Goal: Task Accomplishment & Management: Use online tool/utility

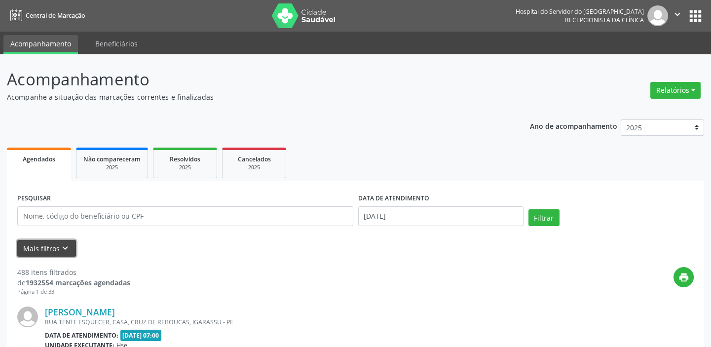
click at [67, 247] on icon "keyboard_arrow_down" at bounding box center [65, 248] width 11 height 11
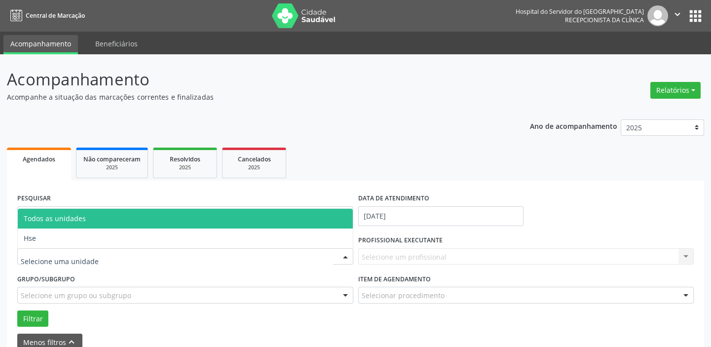
click at [89, 256] on input "text" at bounding box center [177, 261] width 312 height 20
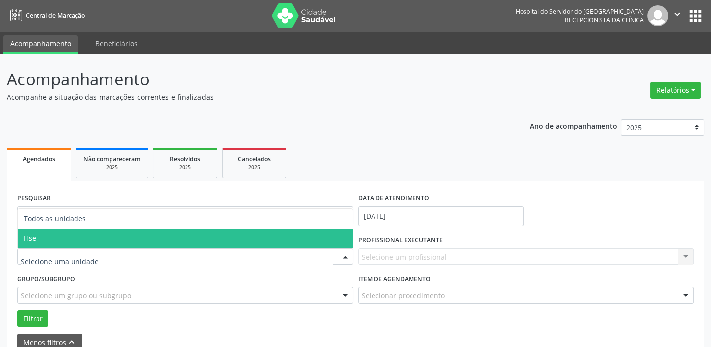
click at [62, 236] on span "Hse" at bounding box center [185, 238] width 335 height 20
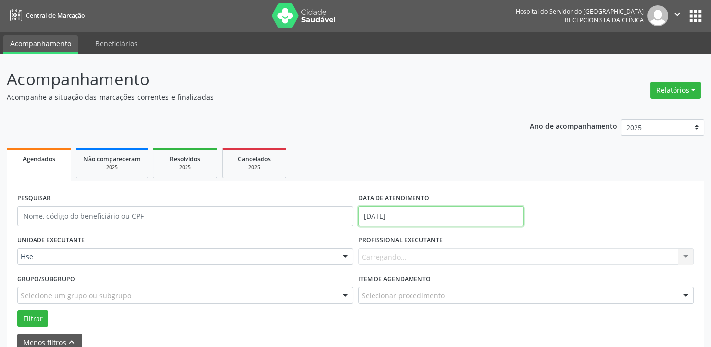
drag, startPoint x: 413, startPoint y: 215, endPoint x: 376, endPoint y: 211, distance: 37.1
click at [413, 215] on input "[DATE]" at bounding box center [440, 216] width 165 height 20
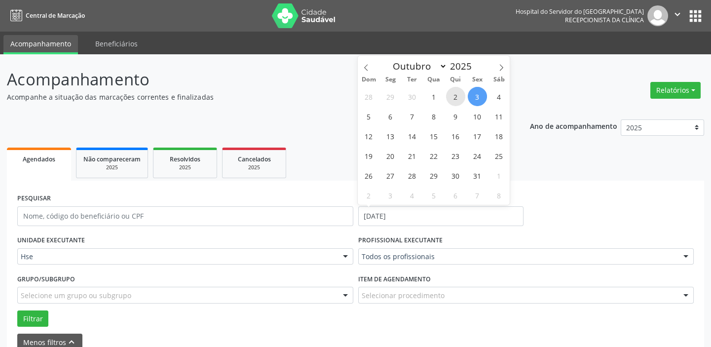
click at [456, 95] on span "2" at bounding box center [455, 96] width 19 height 19
type input "[DATE]"
click at [455, 96] on span "2" at bounding box center [455, 96] width 19 height 19
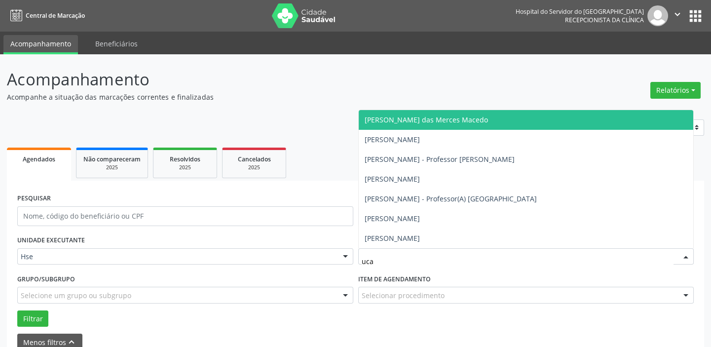
type input "ucas"
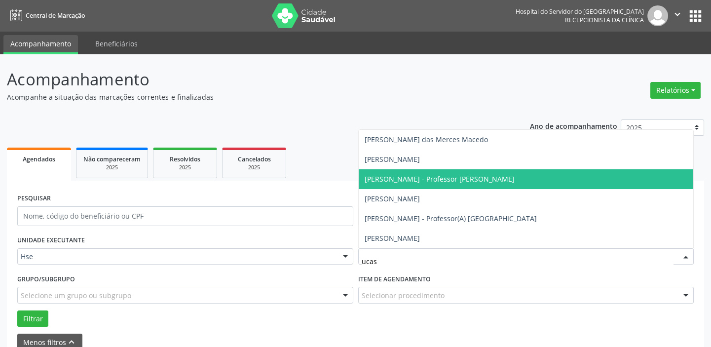
click at [461, 181] on span "[PERSON_NAME] - Professor [PERSON_NAME]" at bounding box center [439, 178] width 150 height 9
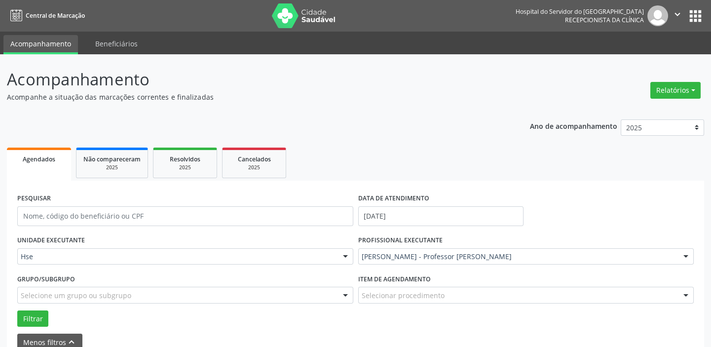
click at [467, 291] on div "Selecionar procedimento" at bounding box center [526, 294] width 336 height 17
type input "end"
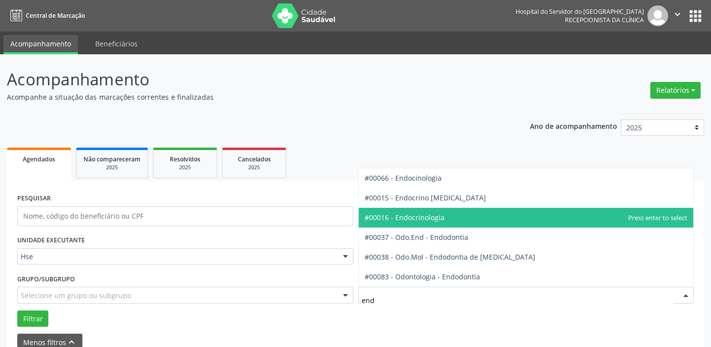
click at [458, 215] on span "#00016 - Endocrinologia" at bounding box center [525, 218] width 335 height 20
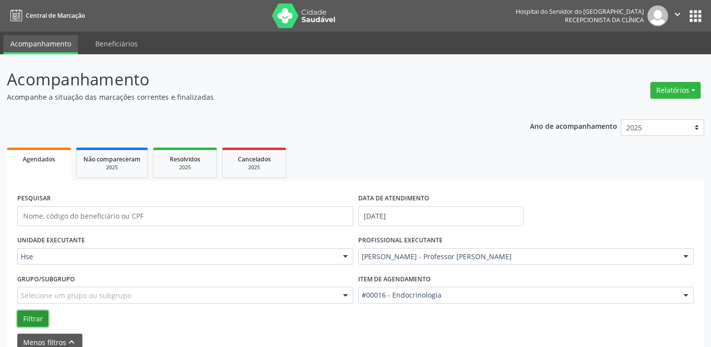
click at [38, 321] on button "Filtrar" at bounding box center [32, 318] width 31 height 17
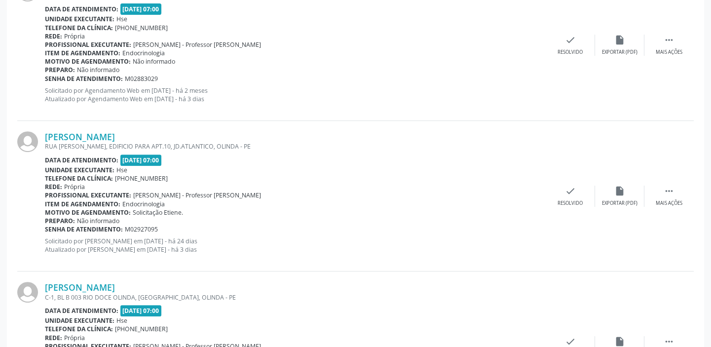
scroll to position [896, 0]
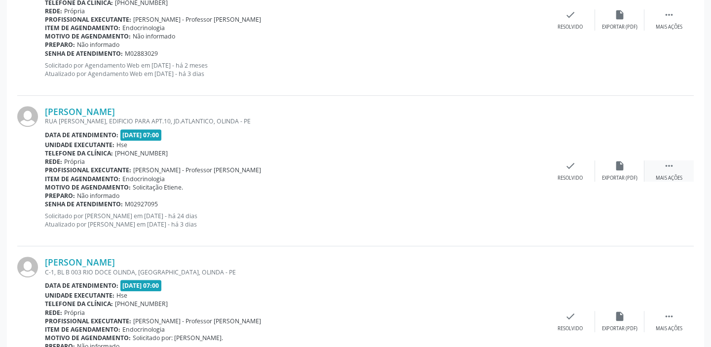
click at [676, 170] on div " Mais ações" at bounding box center [668, 170] width 49 height 21
click at [614, 163] on icon "alarm_off" at bounding box center [619, 165] width 11 height 11
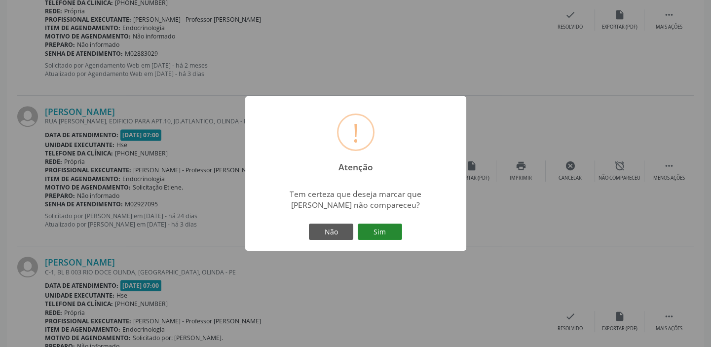
click at [379, 227] on button "Sim" at bounding box center [380, 231] width 44 height 17
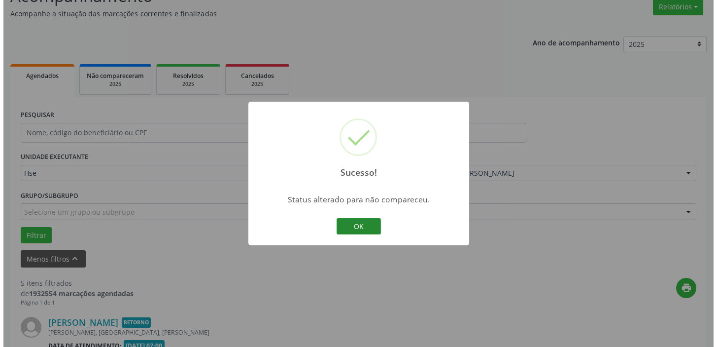
scroll to position [812, 0]
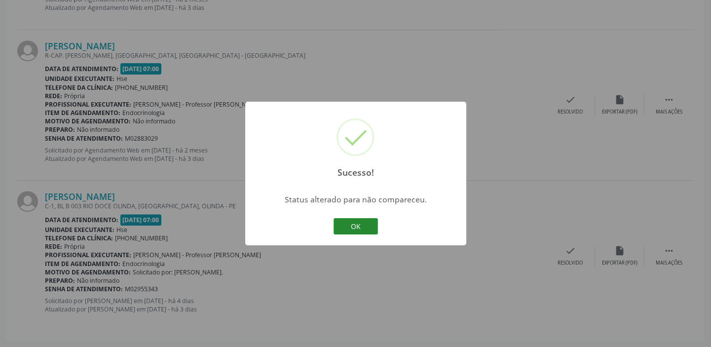
click at [359, 221] on button "OK" at bounding box center [355, 226] width 44 height 17
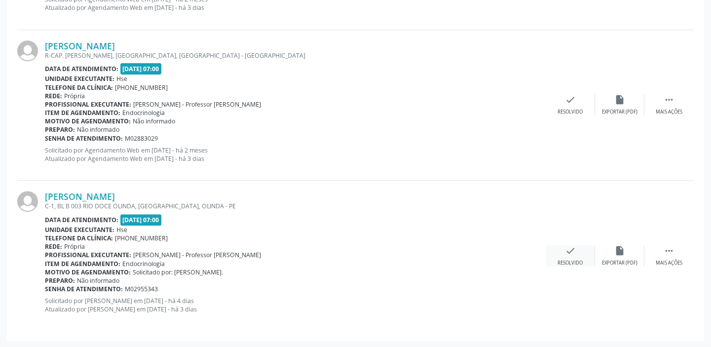
click at [576, 252] on div "check Resolvido" at bounding box center [569, 255] width 49 height 21
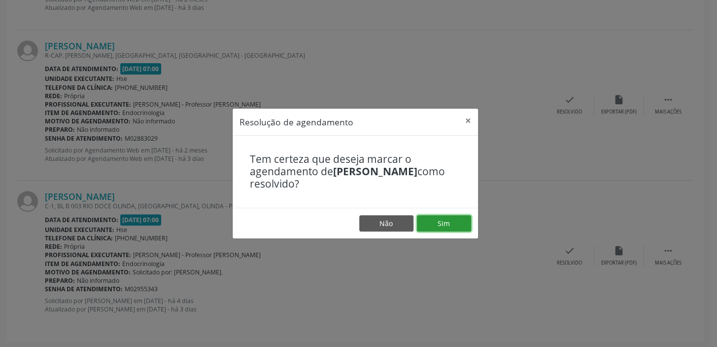
click at [445, 227] on button "Sim" at bounding box center [444, 223] width 54 height 17
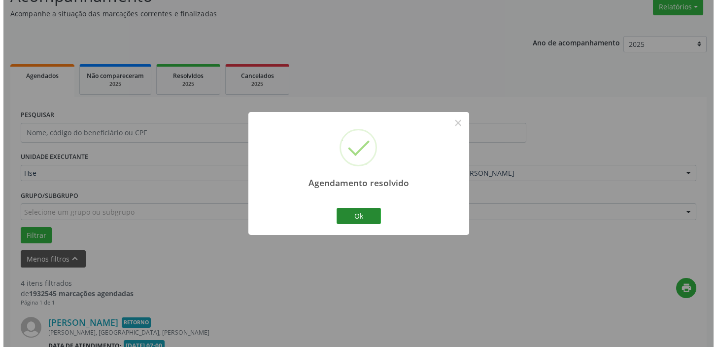
scroll to position [661, 0]
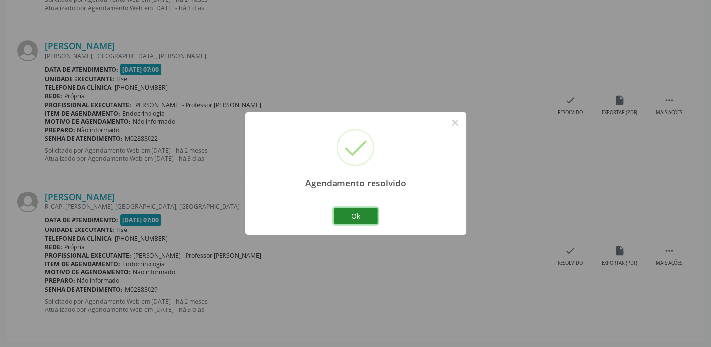
click at [365, 215] on button "Ok" at bounding box center [355, 216] width 44 height 17
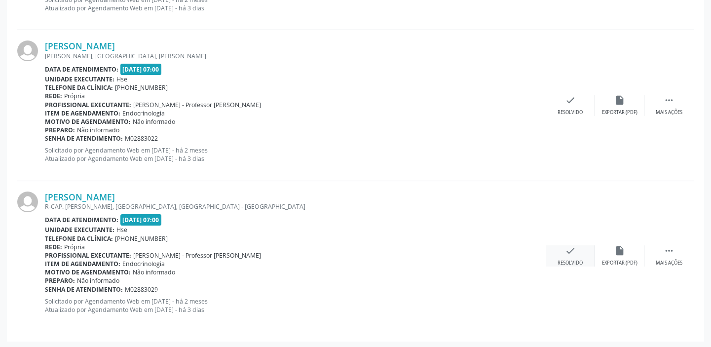
click at [585, 256] on div "check Resolvido" at bounding box center [569, 255] width 49 height 21
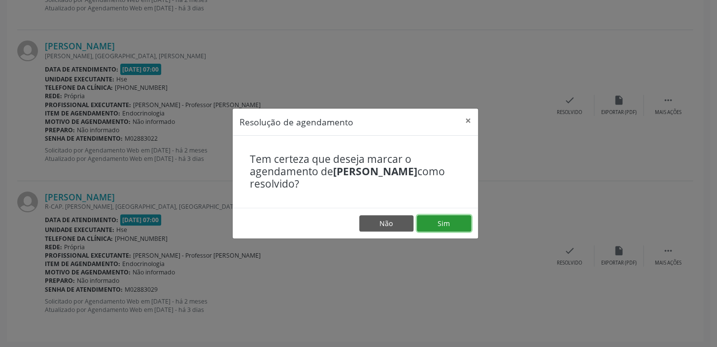
click at [441, 219] on button "Sim" at bounding box center [444, 223] width 54 height 17
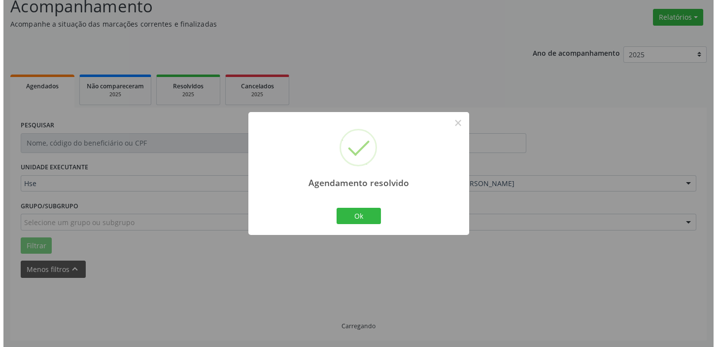
scroll to position [511, 0]
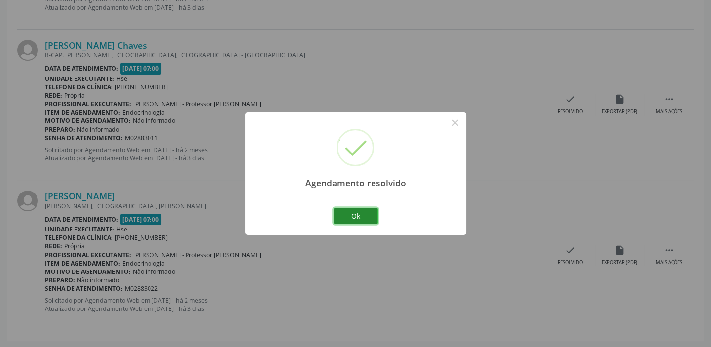
click at [354, 216] on button "Ok" at bounding box center [355, 216] width 44 height 17
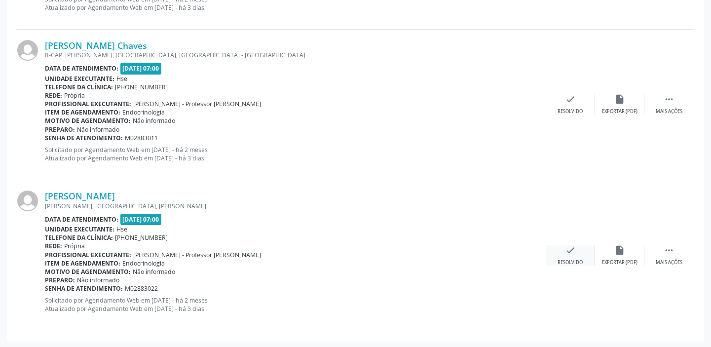
click at [563, 254] on div "check Resolvido" at bounding box center [569, 255] width 49 height 21
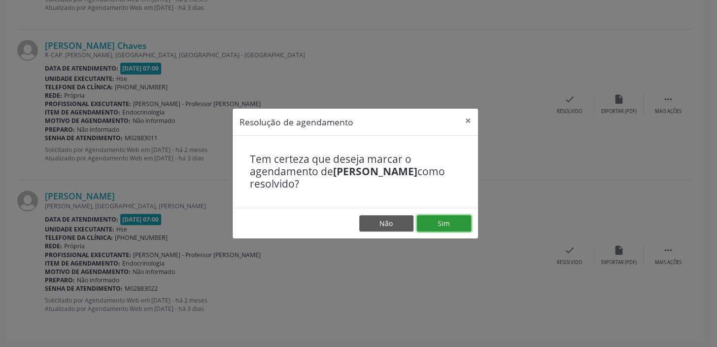
click at [447, 226] on button "Sim" at bounding box center [444, 223] width 54 height 17
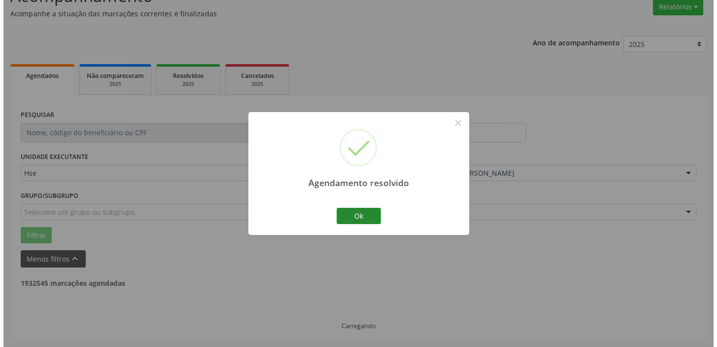
scroll to position [360, 0]
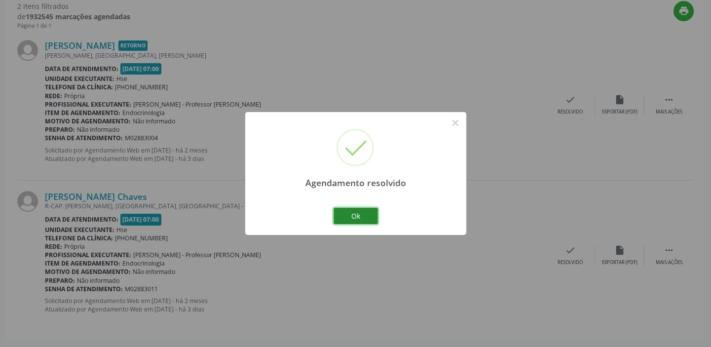
click at [365, 217] on button "Ok" at bounding box center [355, 216] width 44 height 17
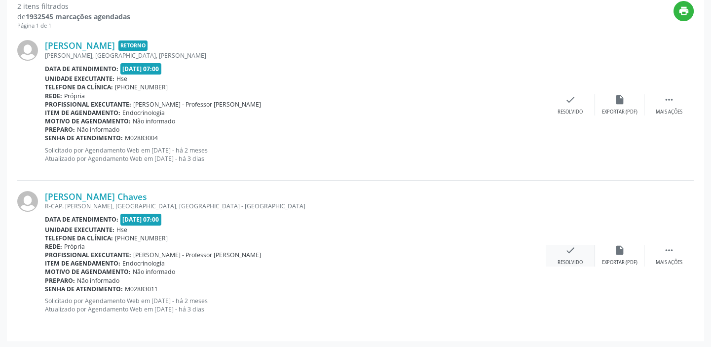
click at [565, 252] on icon "check" at bounding box center [570, 250] width 11 height 11
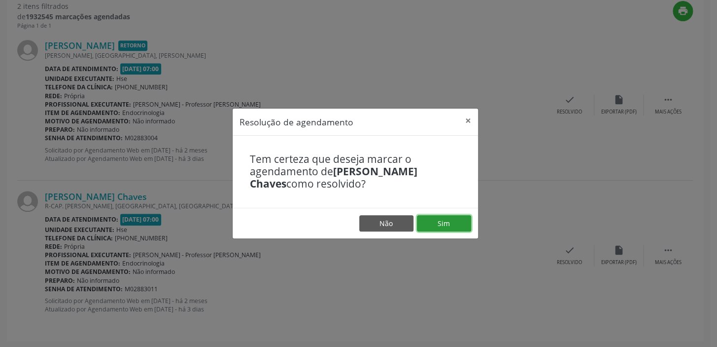
click at [442, 226] on button "Sim" at bounding box center [444, 223] width 54 height 17
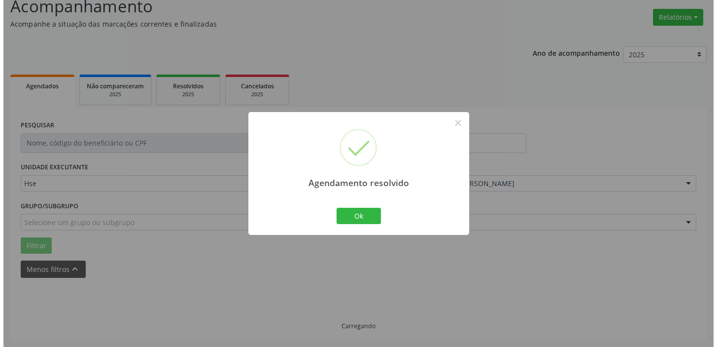
scroll to position [210, 0]
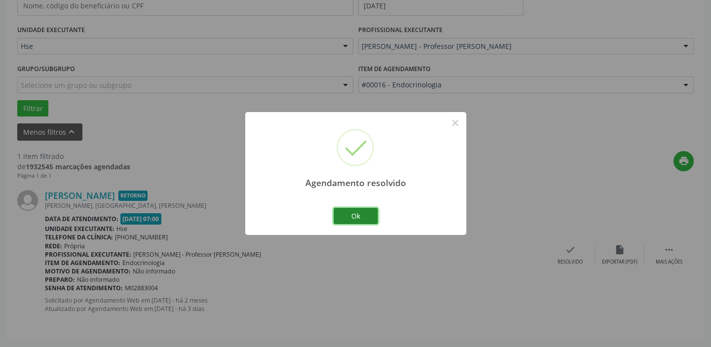
click at [368, 217] on button "Ok" at bounding box center [355, 216] width 44 height 17
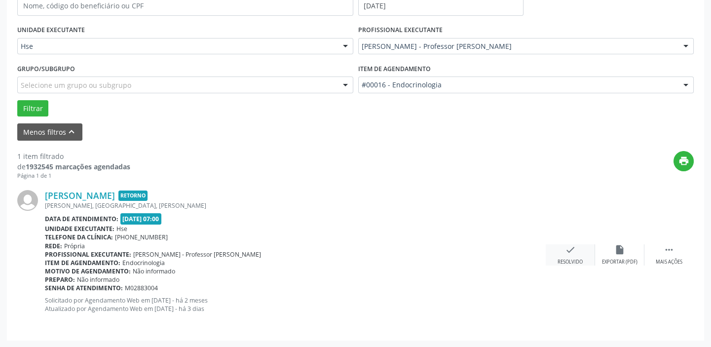
click at [571, 251] on icon "check" at bounding box center [570, 249] width 11 height 11
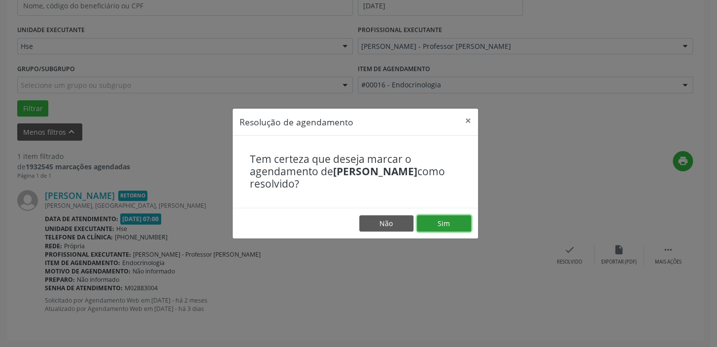
click at [424, 226] on button "Sim" at bounding box center [444, 223] width 54 height 17
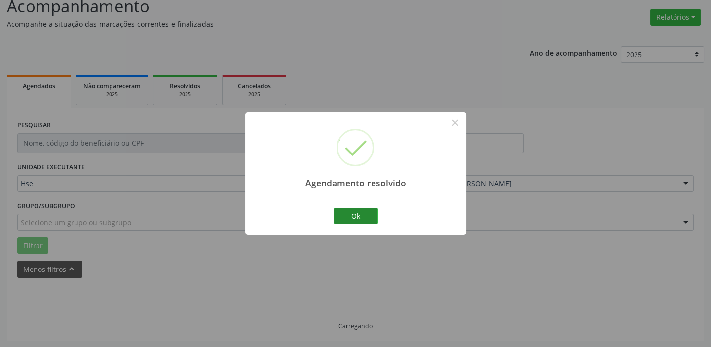
scroll to position [51, 0]
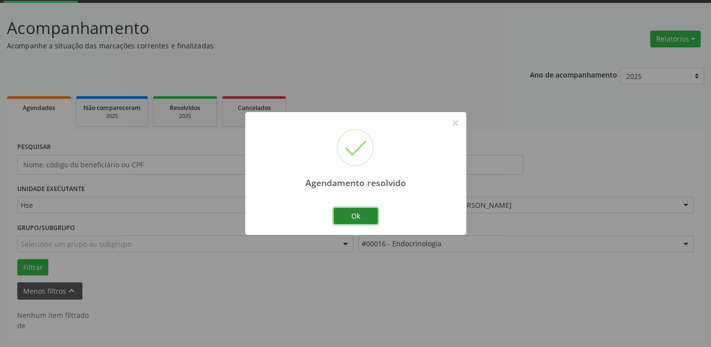
click at [351, 215] on button "Ok" at bounding box center [355, 216] width 44 height 17
